Goal: Communication & Community: Answer question/provide support

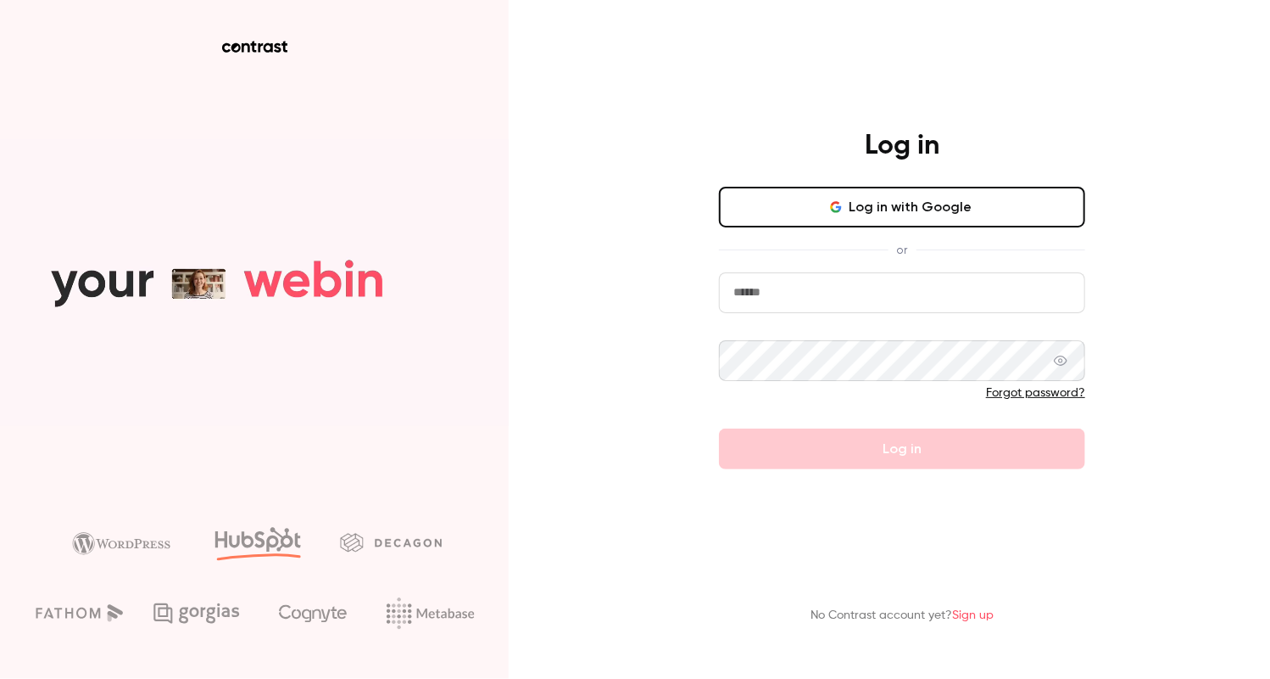
click at [795, 295] on input "email" at bounding box center [902, 292] width 366 height 41
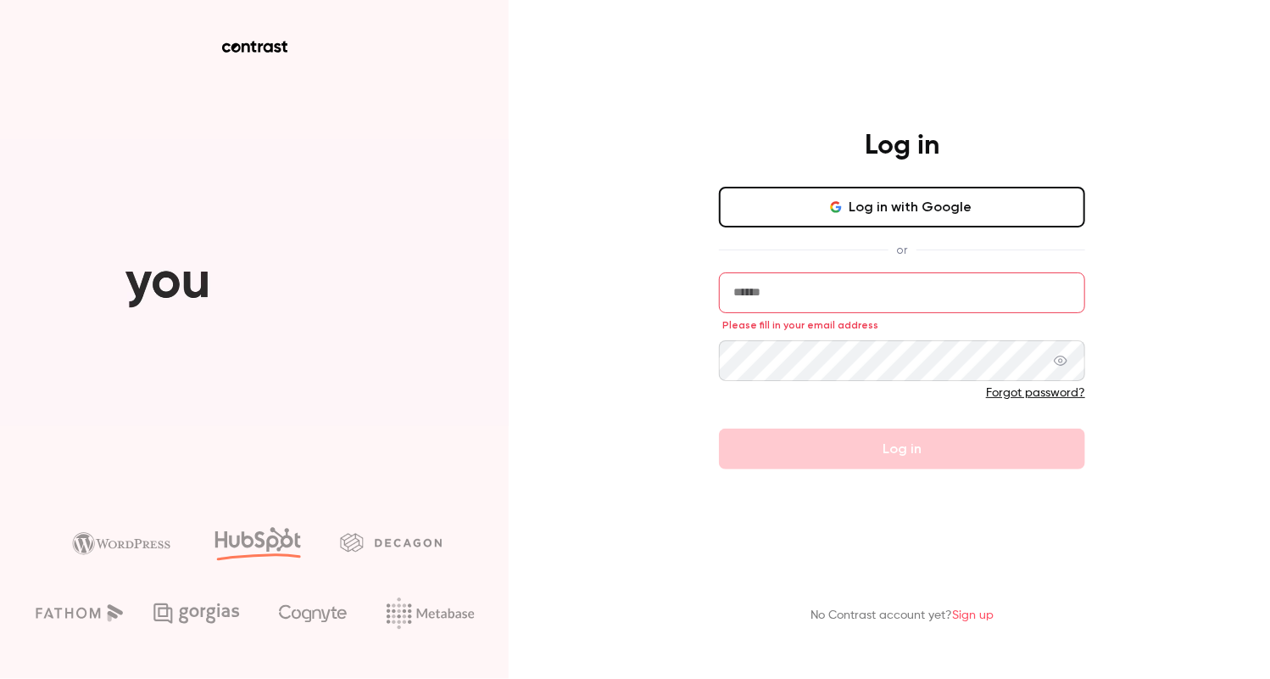
type input "**********"
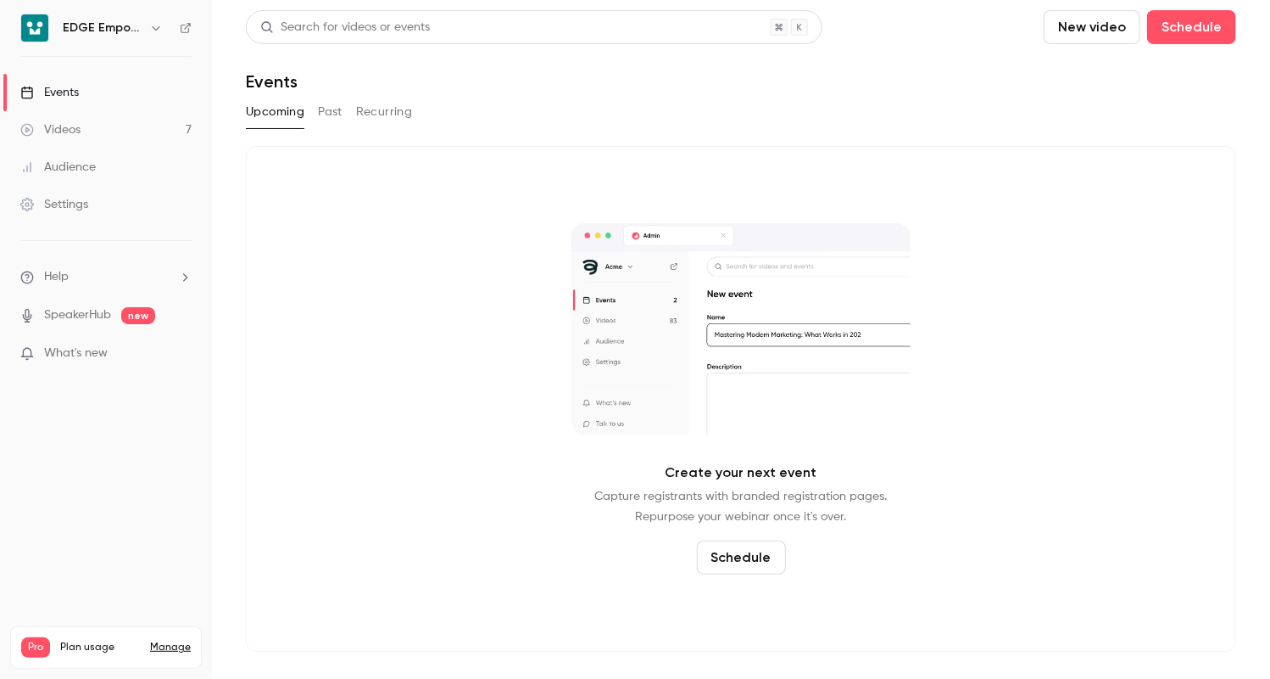
click at [137, 136] on link "Videos 7" at bounding box center [106, 129] width 212 height 37
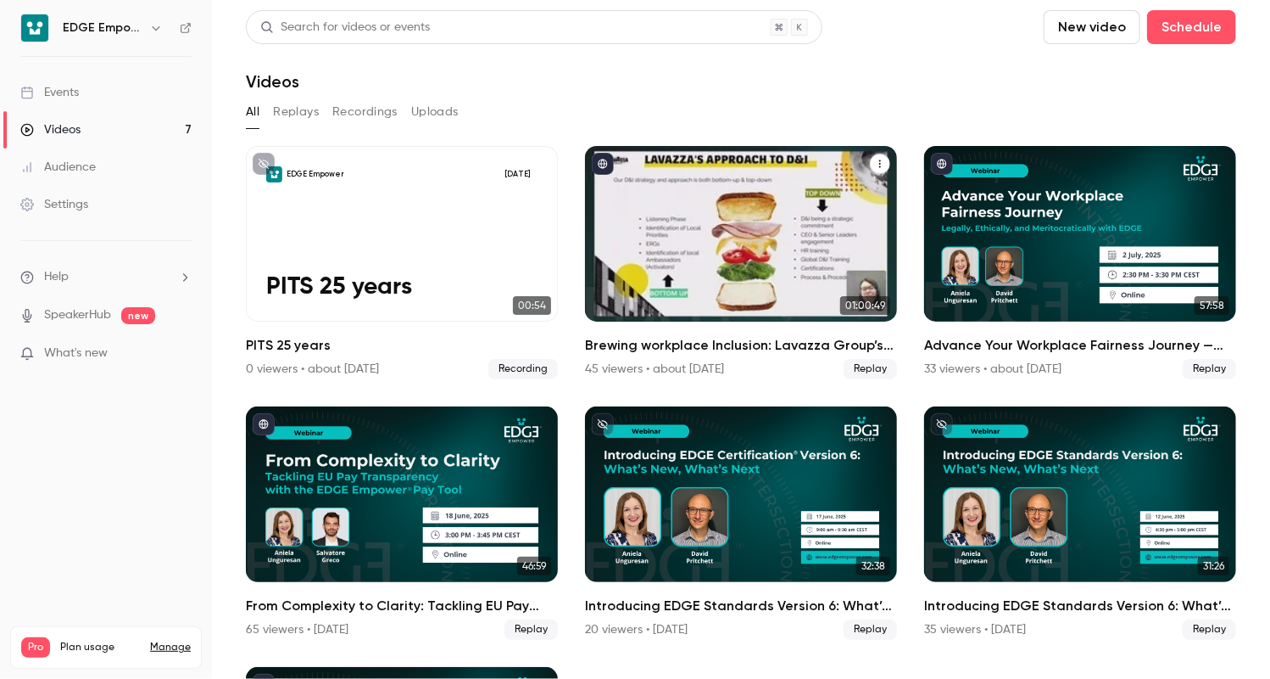
click at [708, 262] on div "Brewing workplace Inclusion: Lavazza Group’s EDGE Certification Journey with ED…" at bounding box center [741, 234] width 312 height 176
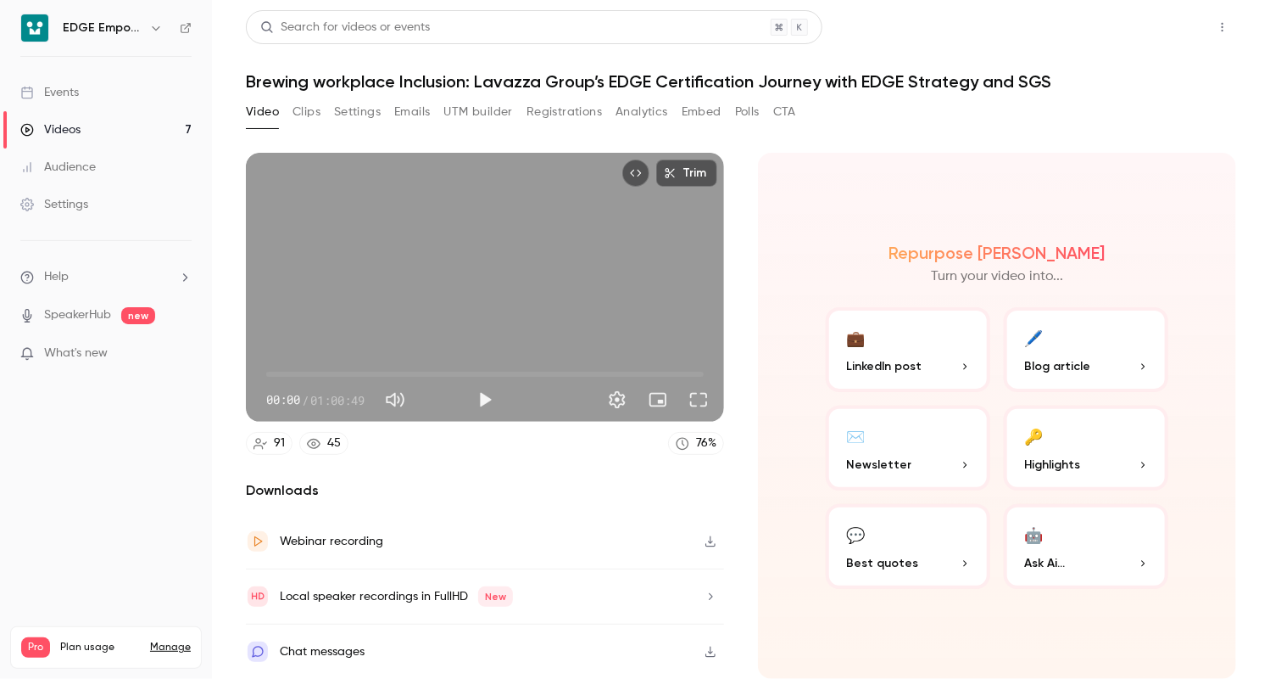
click at [1160, 37] on button "Share" at bounding box center [1162, 27] width 67 height 34
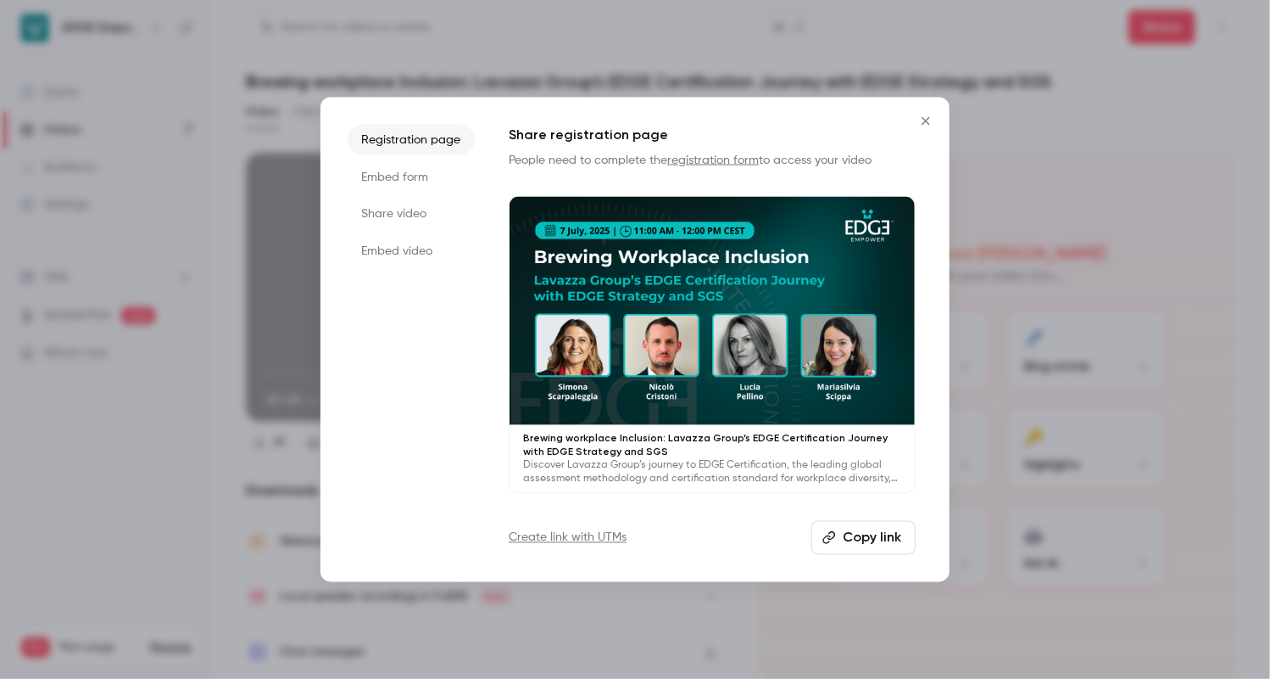
click at [858, 544] on button "Copy link" at bounding box center [864, 537] width 104 height 34
click at [920, 121] on icon "Close" at bounding box center [926, 121] width 20 height 14
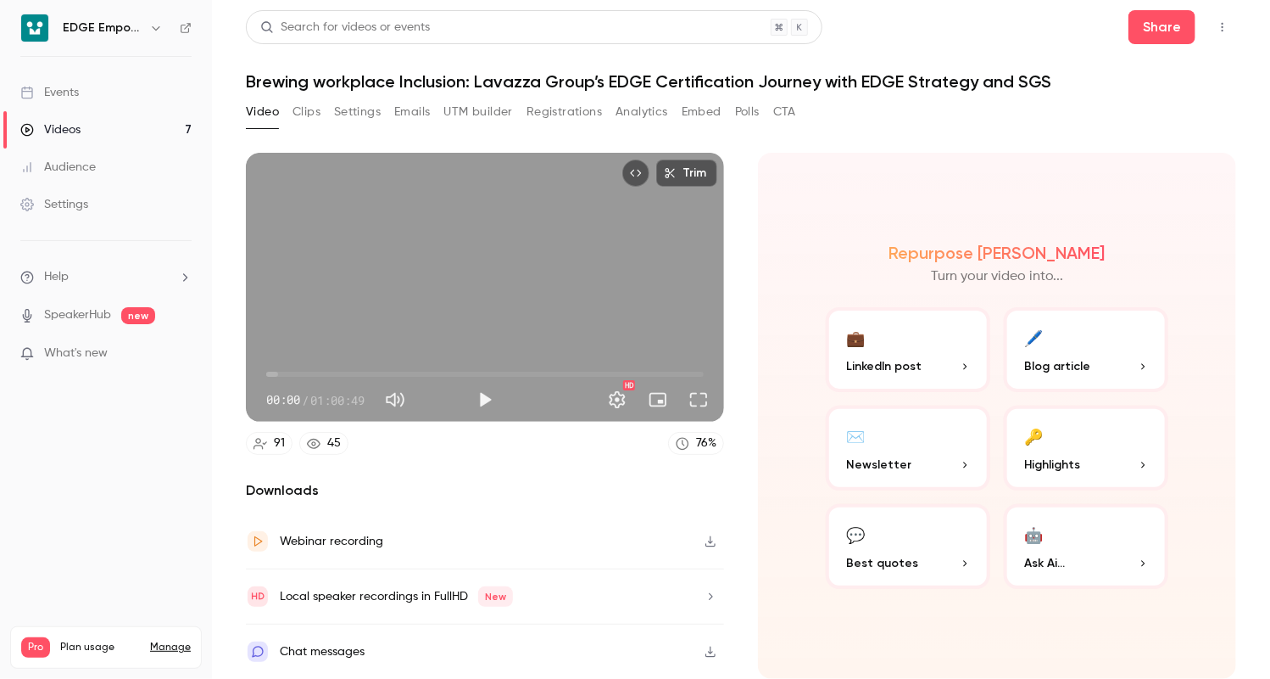
click at [105, 100] on link "Events" at bounding box center [106, 92] width 212 height 37
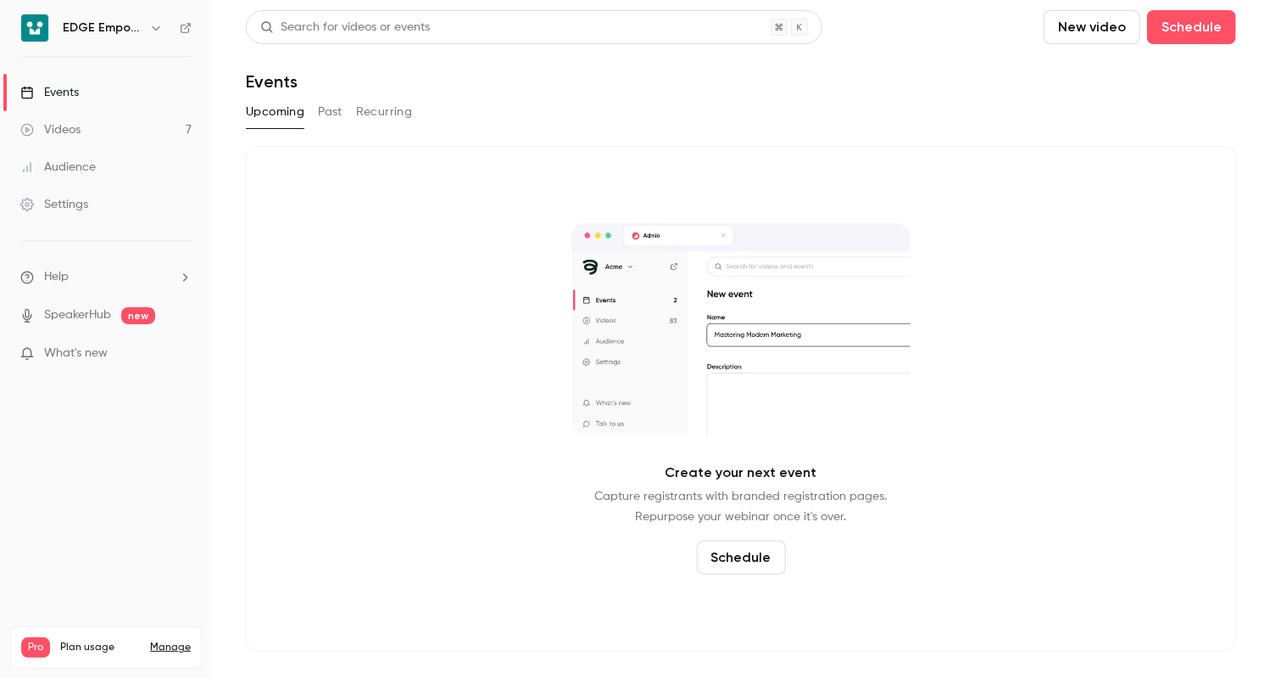
click at [162, 31] on button "button" at bounding box center [156, 28] width 20 height 20
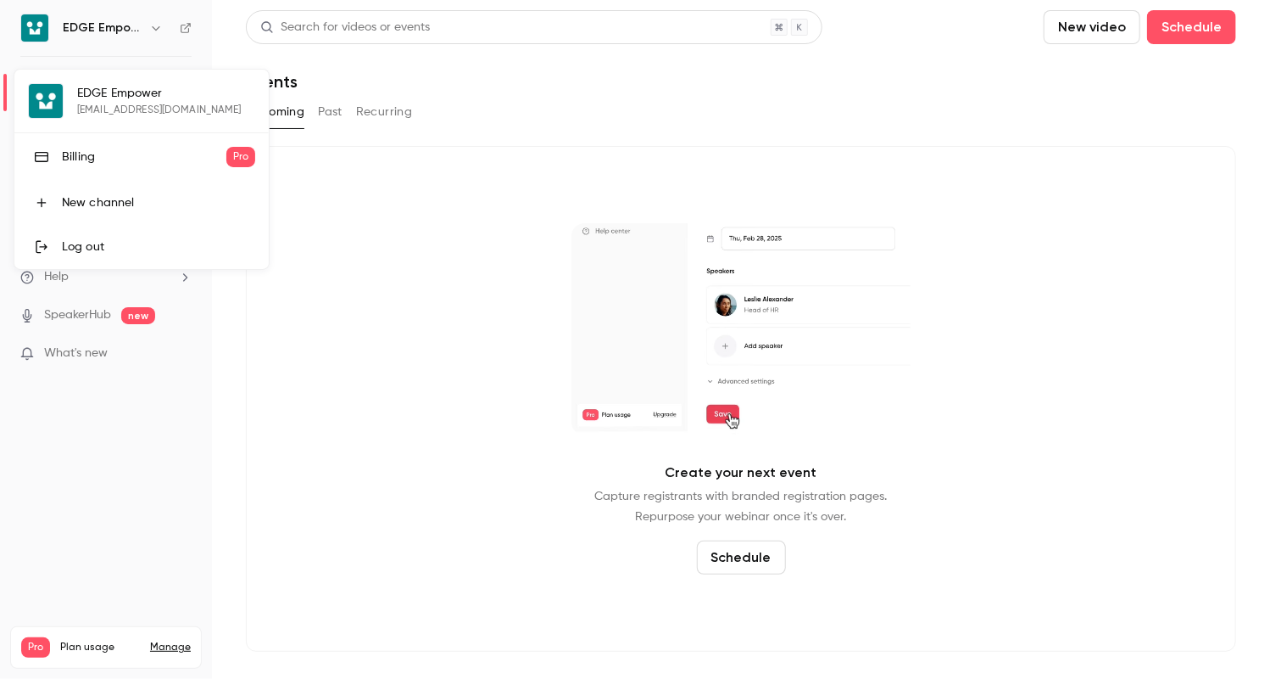
click at [190, 217] on li "New channel" at bounding box center [141, 203] width 254 height 44
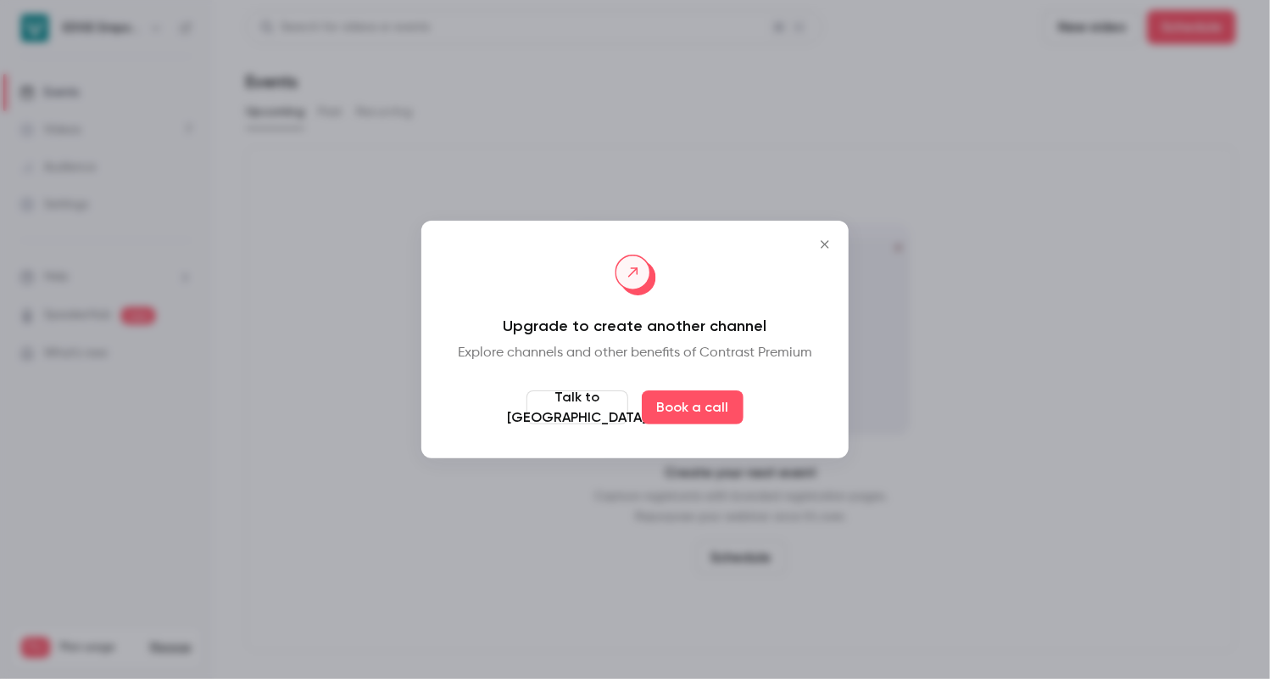
click at [823, 243] on icon "Close" at bounding box center [825, 244] width 20 height 14
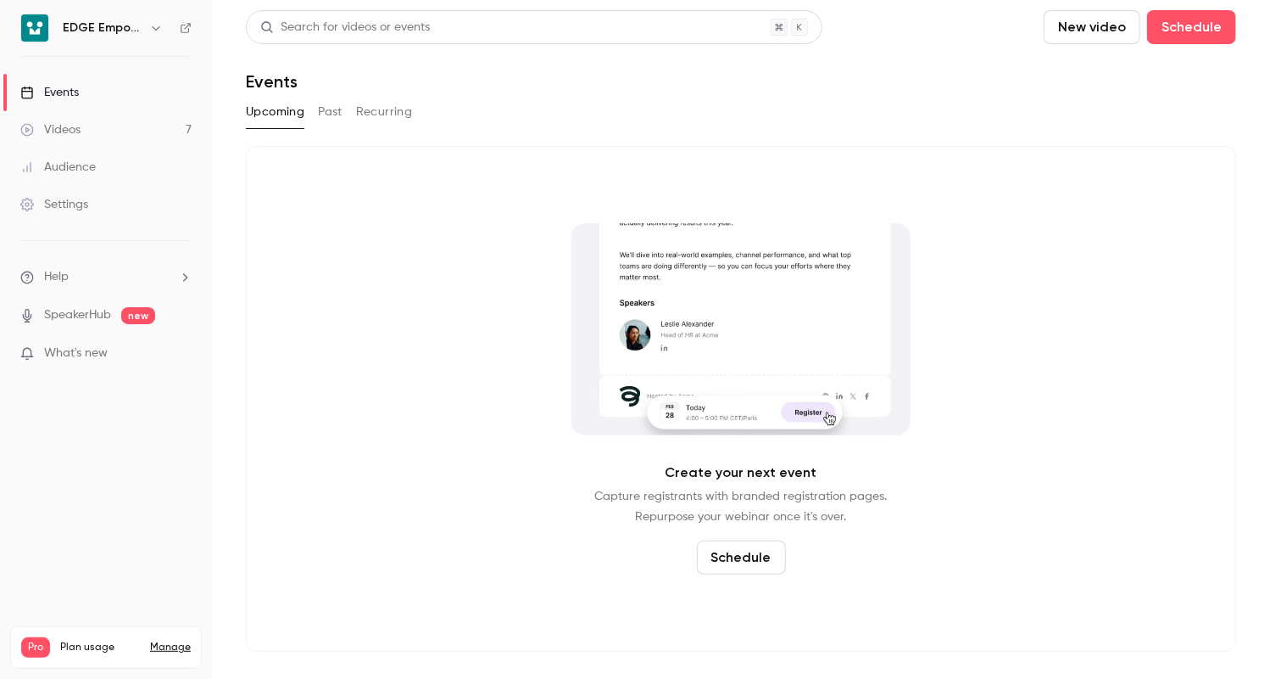
click at [21, 461] on nav "EDGE Empower Events Videos 7 Audience Settings Help SpeakerHub new What's new P…" at bounding box center [106, 339] width 212 height 679
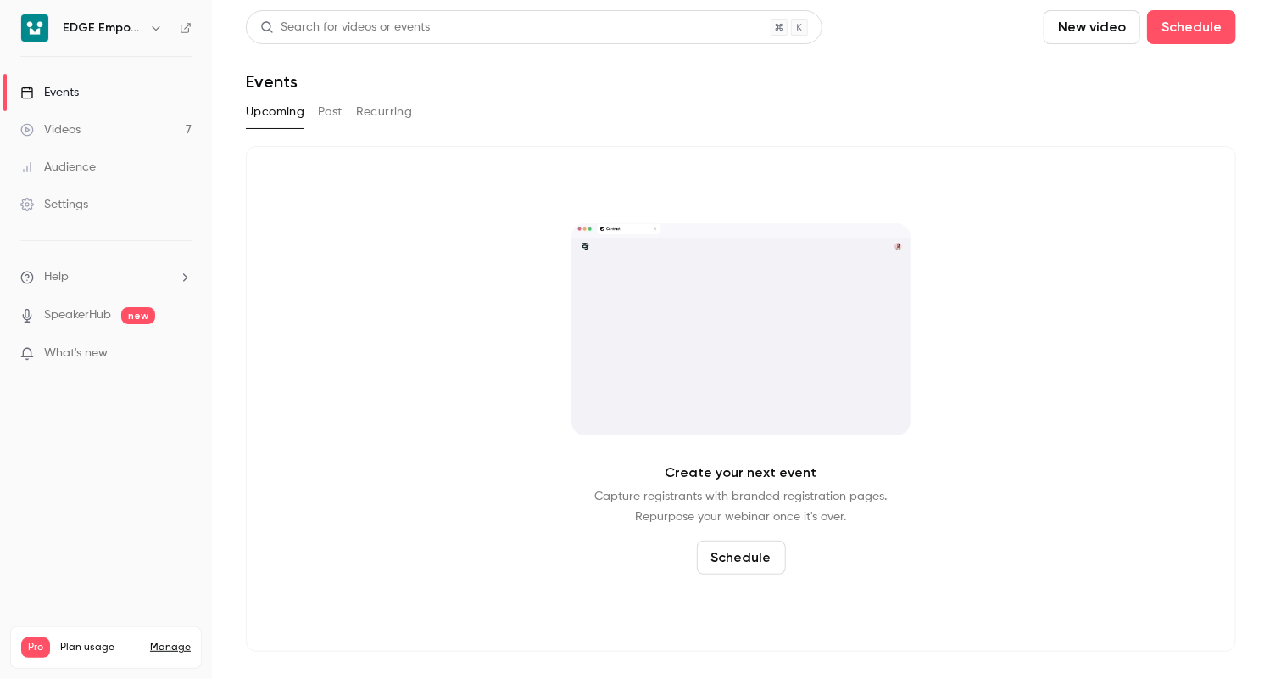
click at [116, 91] on link "Events" at bounding box center [106, 92] width 212 height 37
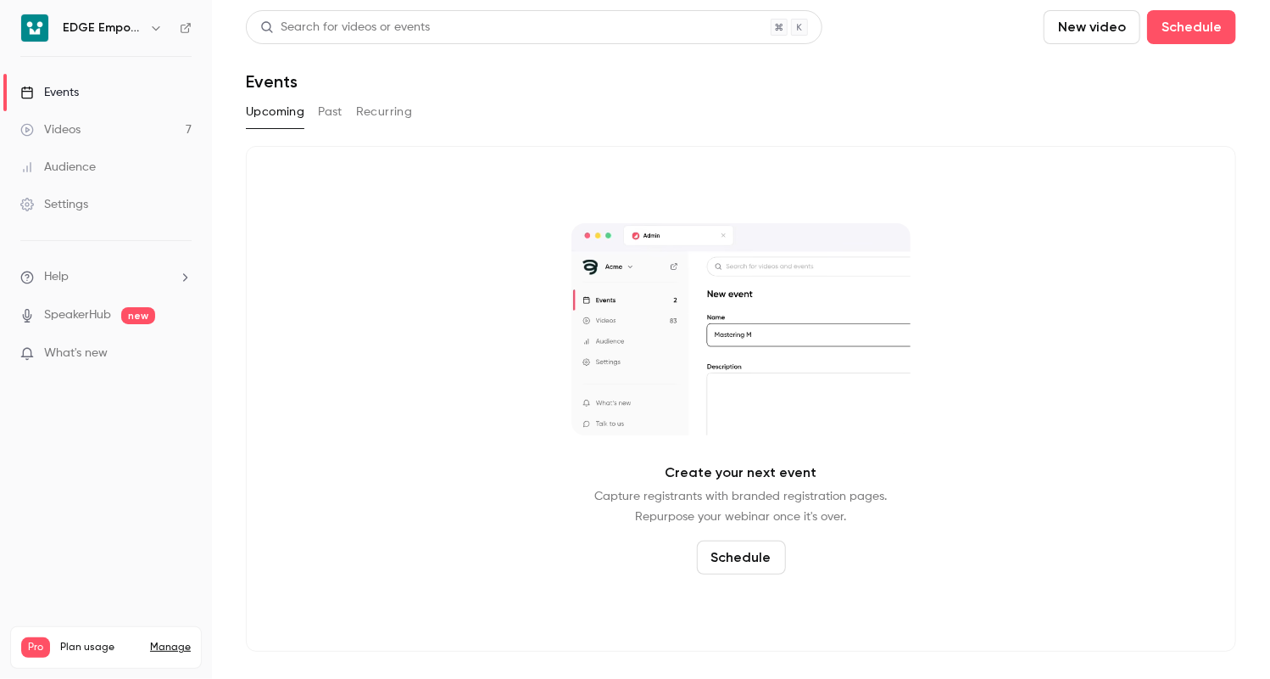
click at [34, 30] on img at bounding box center [34, 27] width 27 height 27
click at [103, 283] on li "Help" at bounding box center [105, 277] width 171 height 18
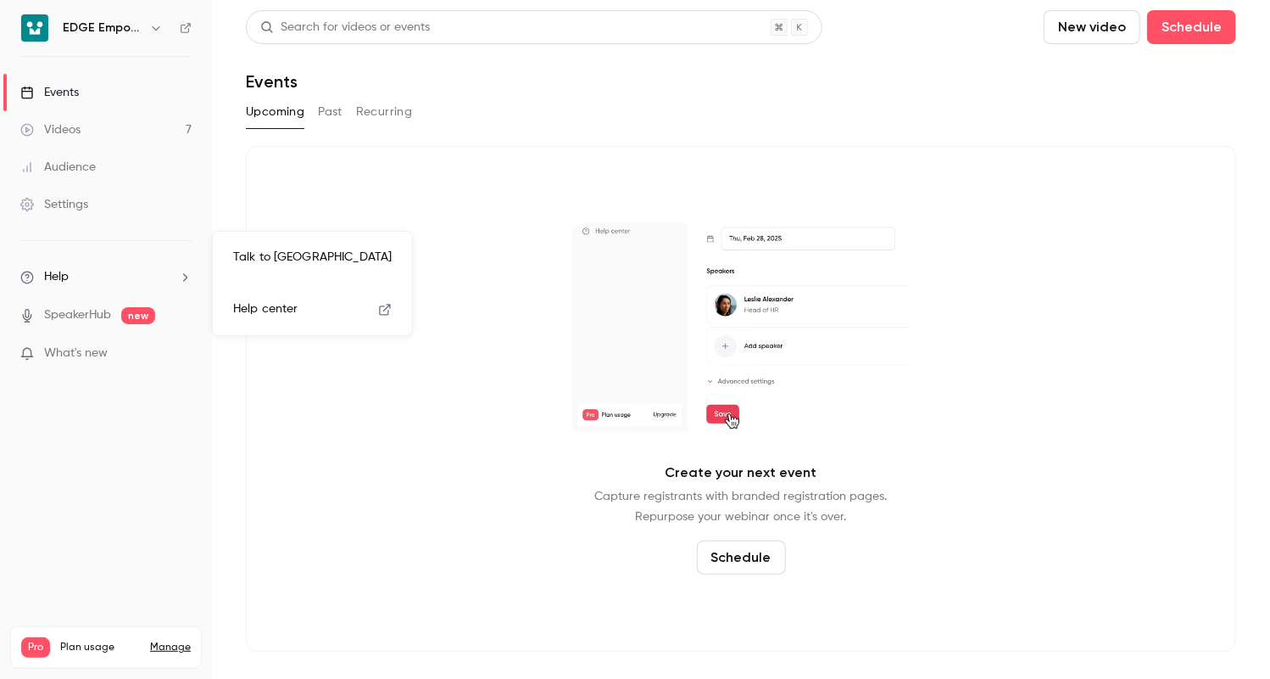
click at [302, 269] on link "Talk to [GEOGRAPHIC_DATA]" at bounding box center [313, 257] width 186 height 45
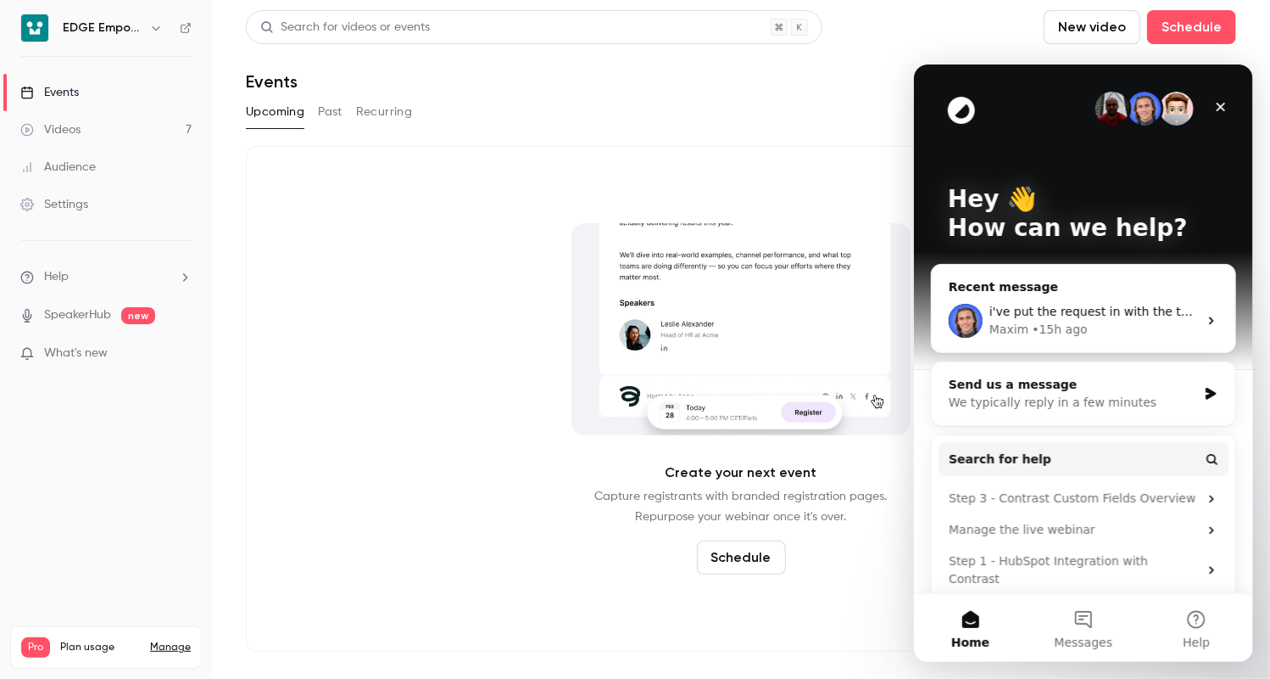
click at [1128, 332] on div "Maxim • 15h ago" at bounding box center [1093, 329] width 209 height 18
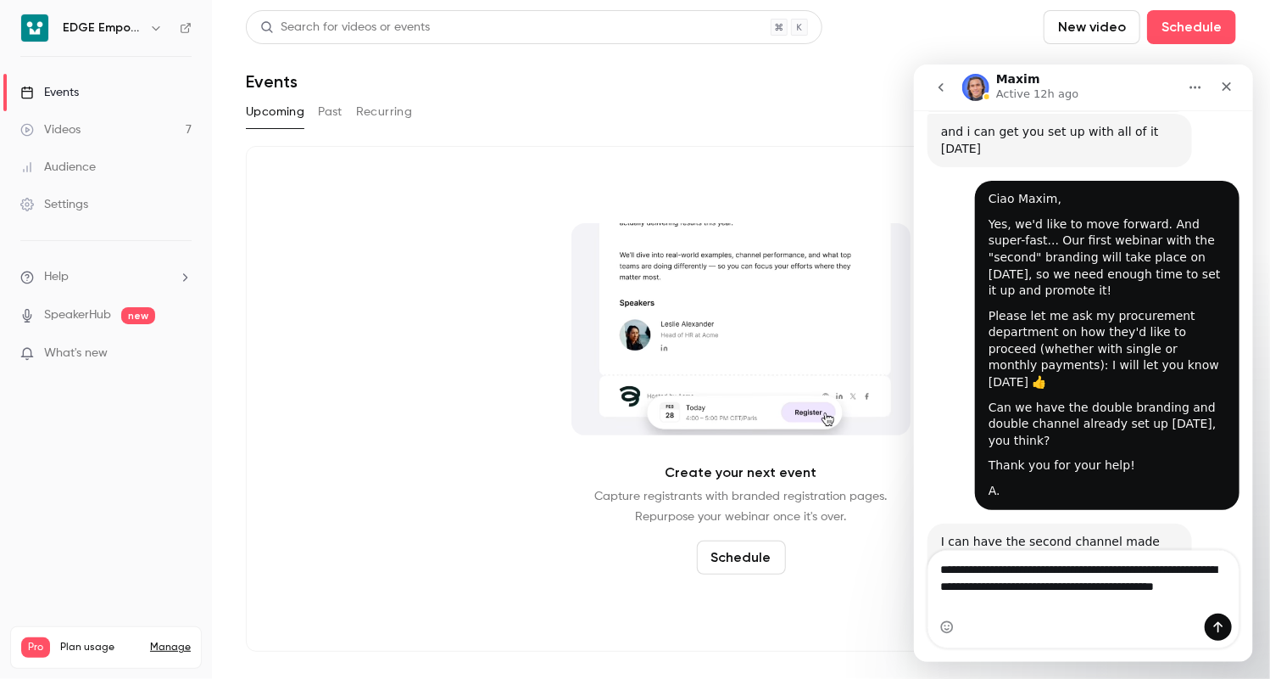
scroll to position [2471, 0]
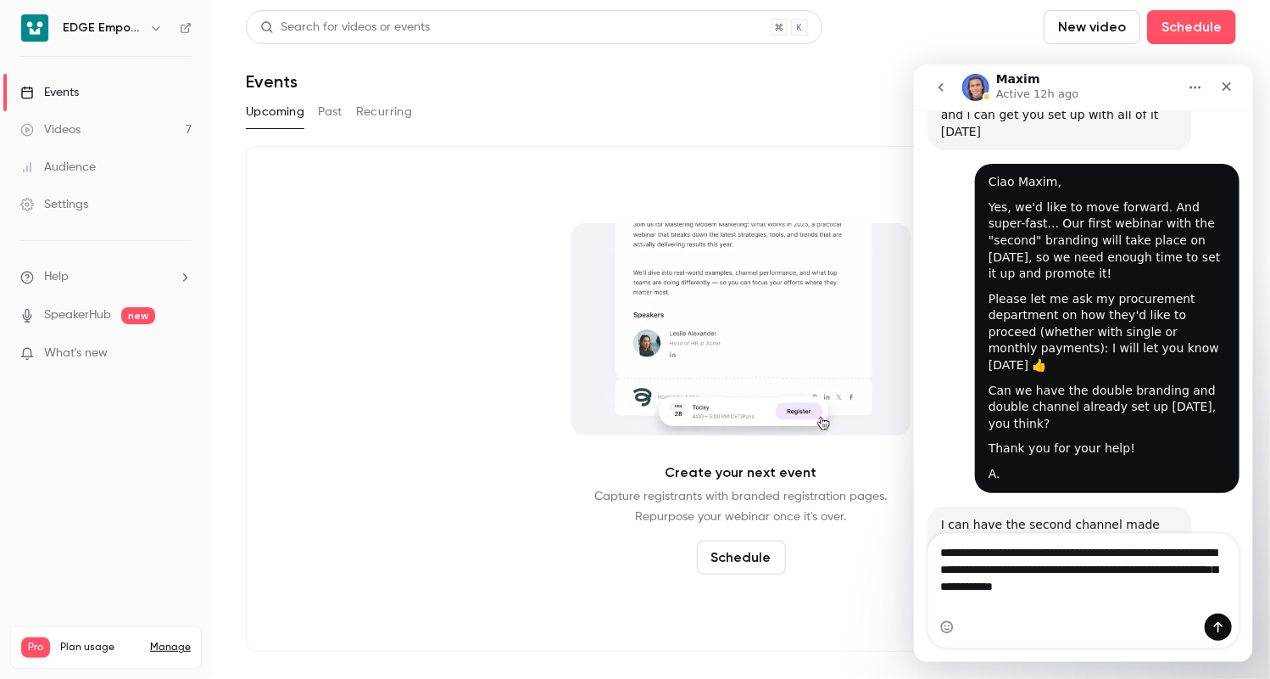
type textarea "**********"
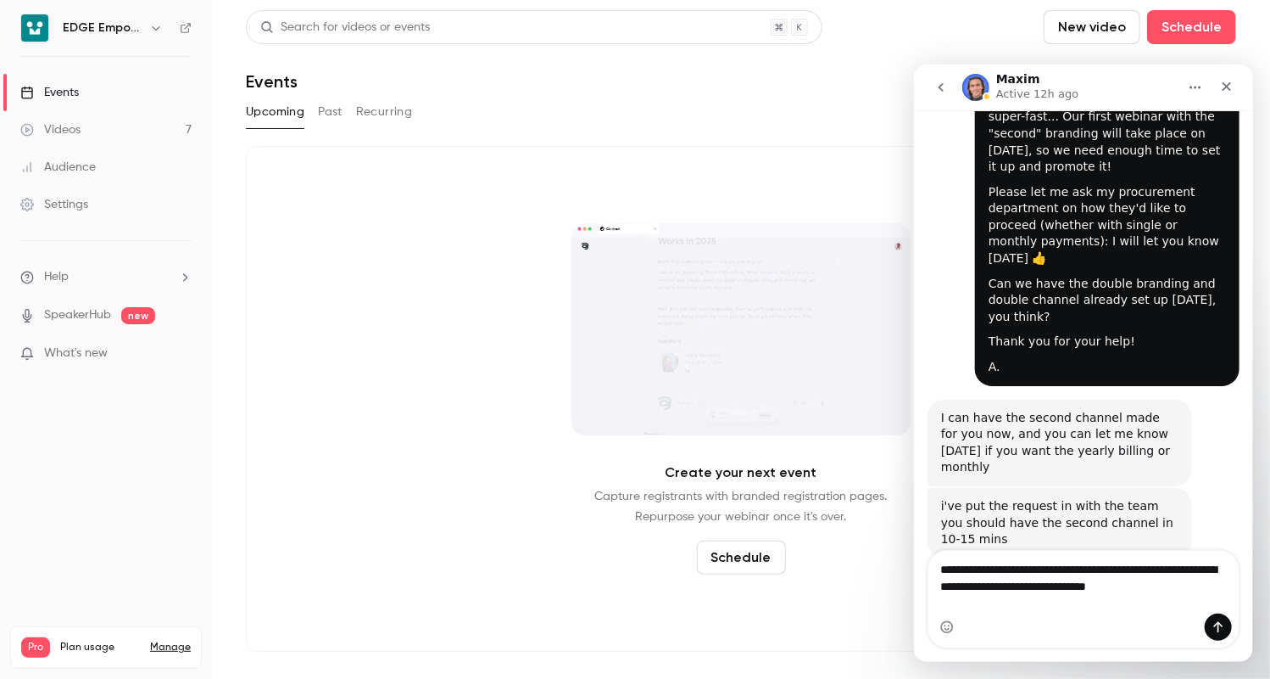
scroll to position [2595, 0]
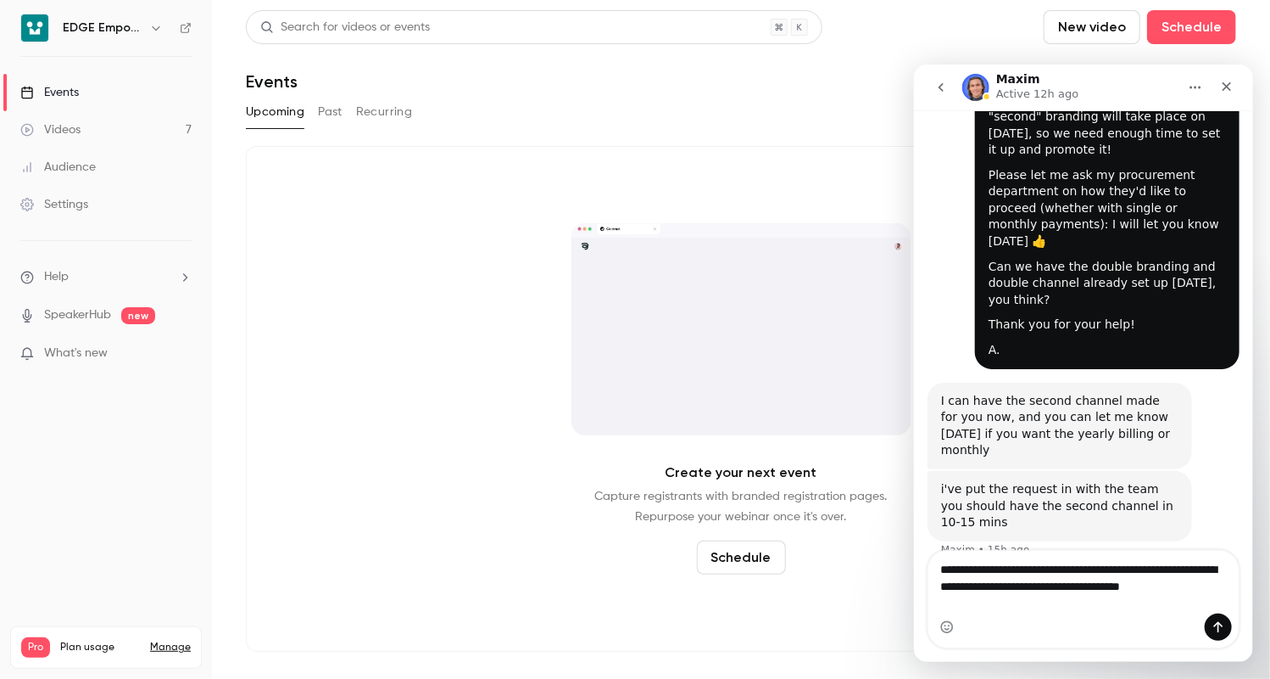
type textarea "**********"
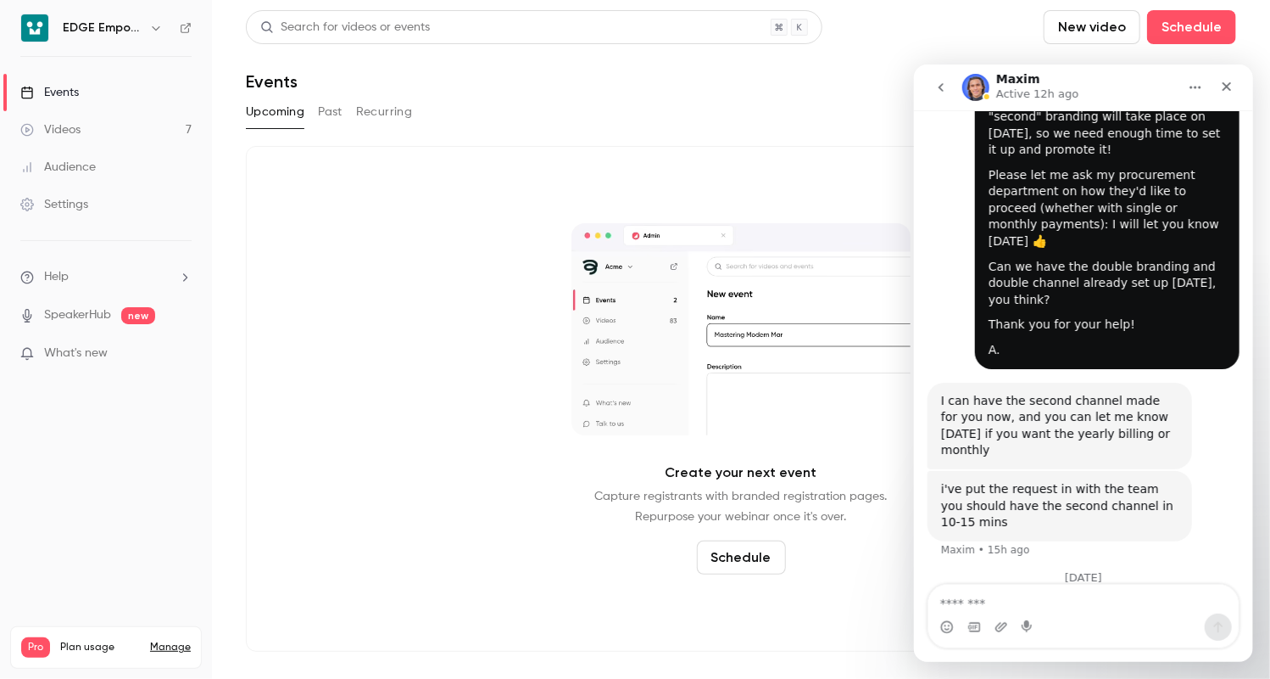
scroll to position [2633, 0]
